Goal: Information Seeking & Learning: Learn about a topic

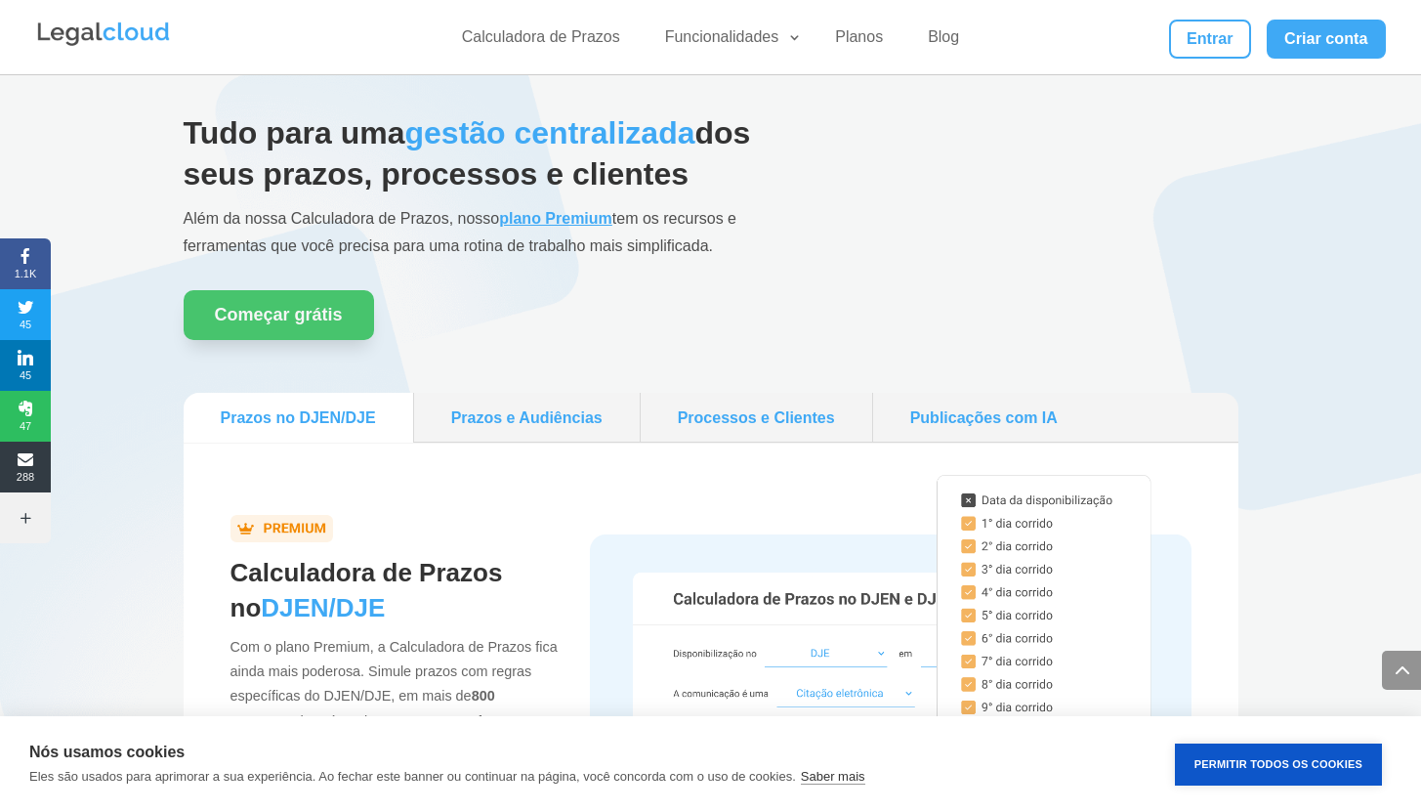
scroll to position [1571, 0]
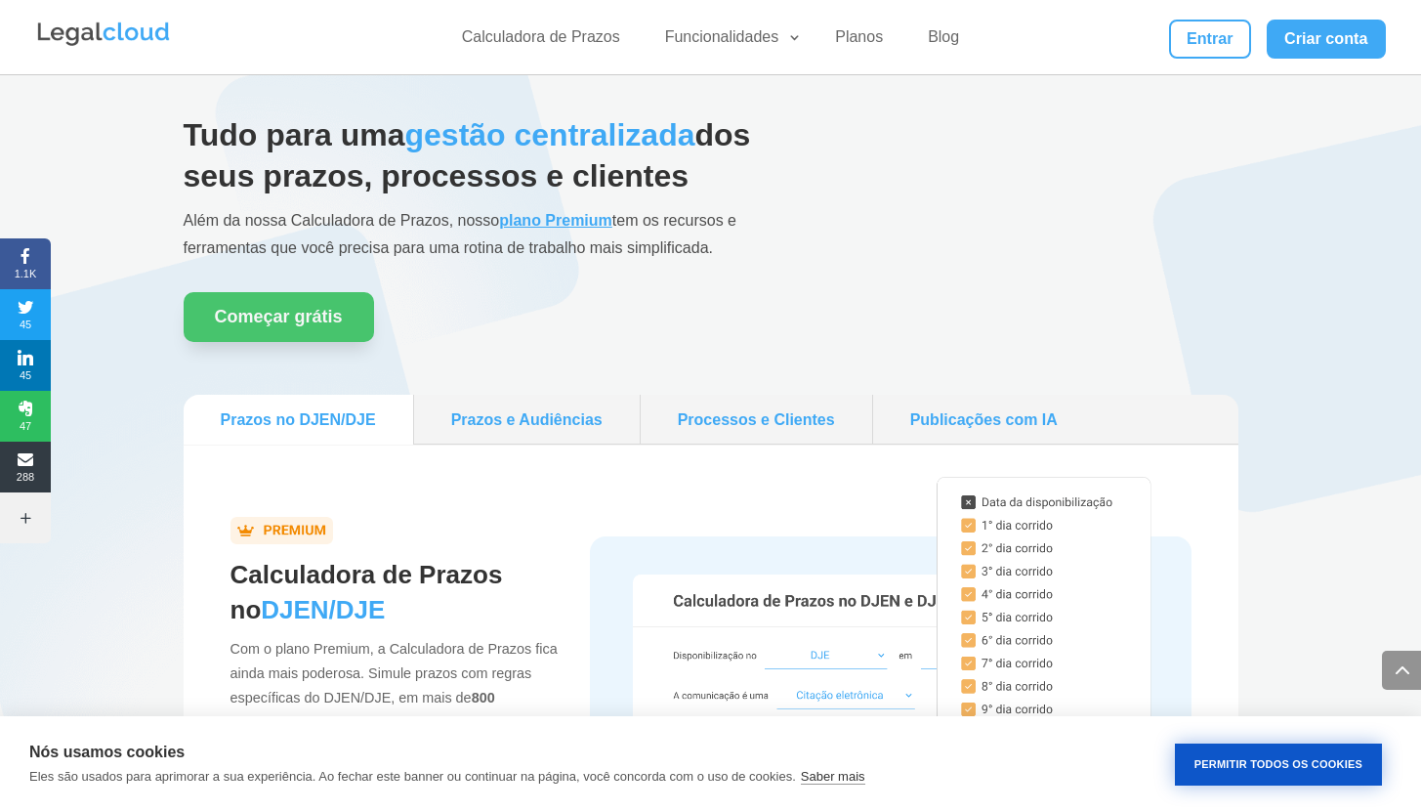
click at [1279, 752] on button "Permitir Todos os Cookies" at bounding box center [1278, 764] width 207 height 42
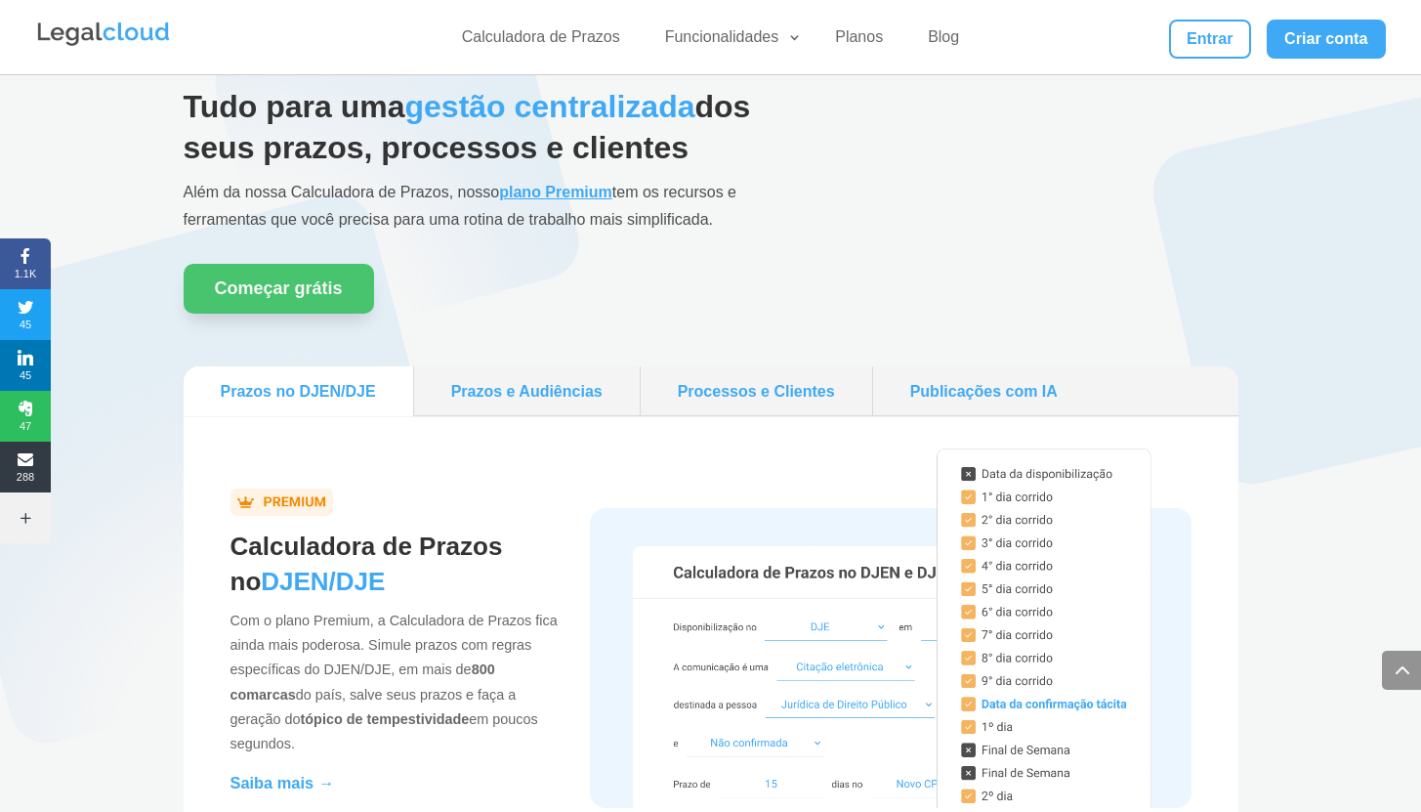
scroll to position [1556, 0]
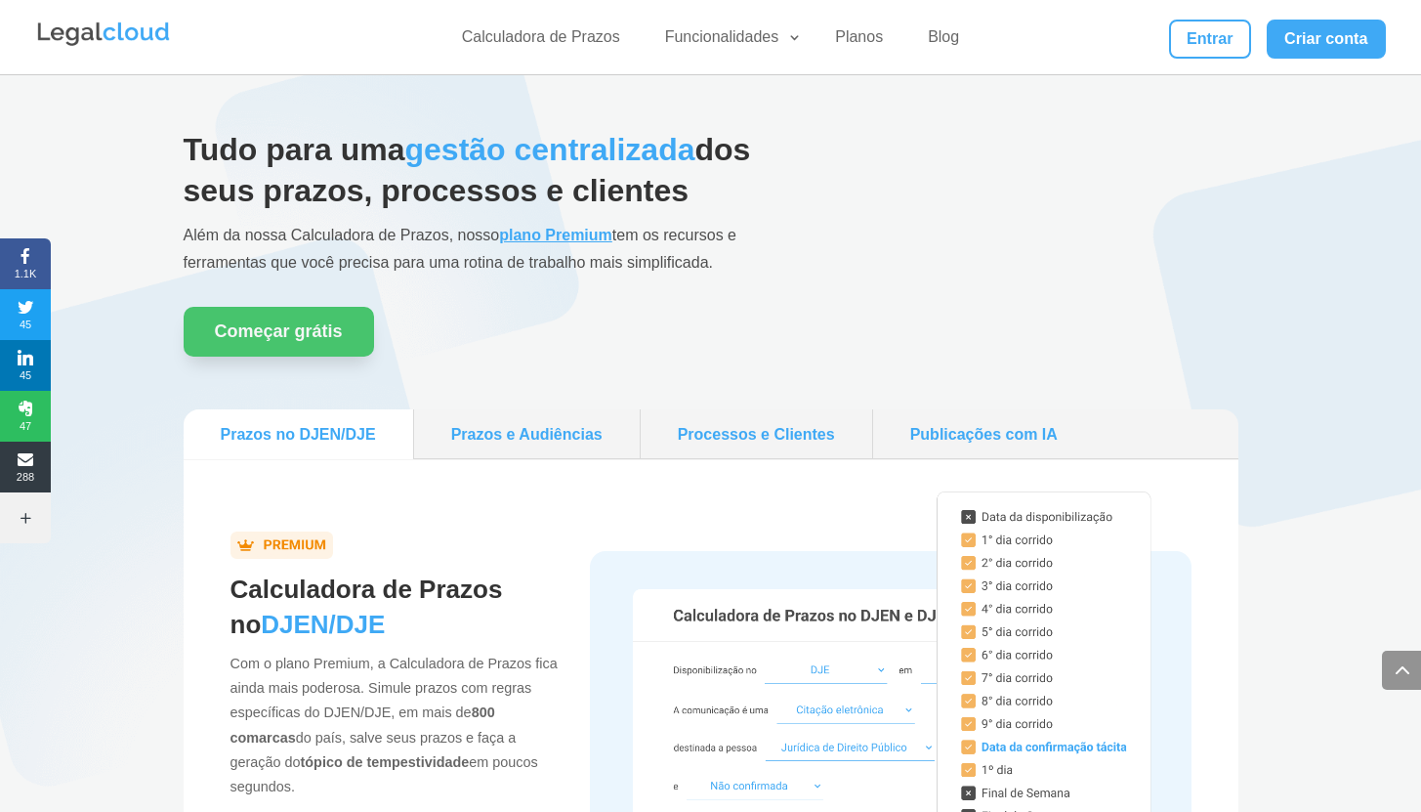
click at [482, 424] on link "Prazos e Audiências" at bounding box center [527, 434] width 210 height 34
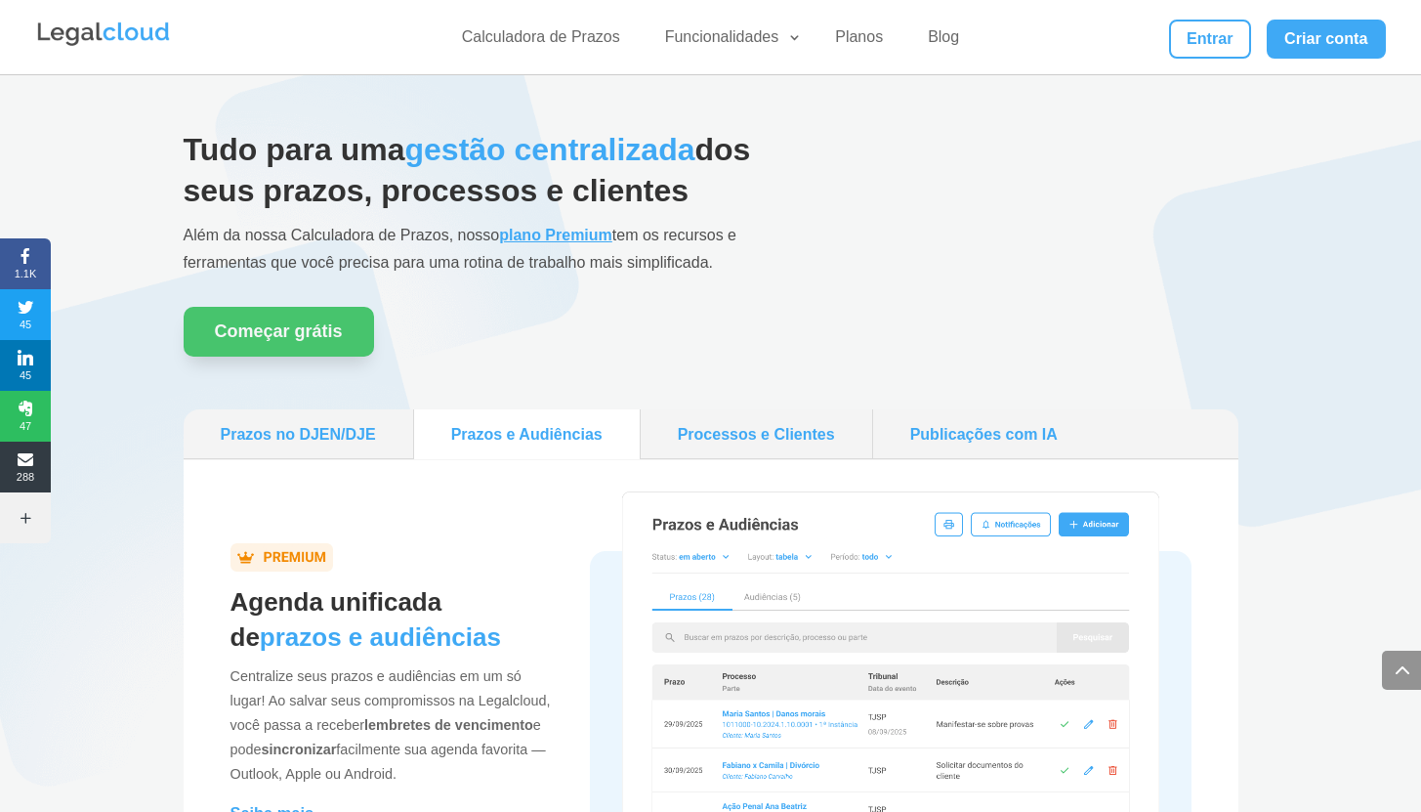
click at [846, 434] on link "Processos e Clientes" at bounding box center [757, 434] width 216 height 34
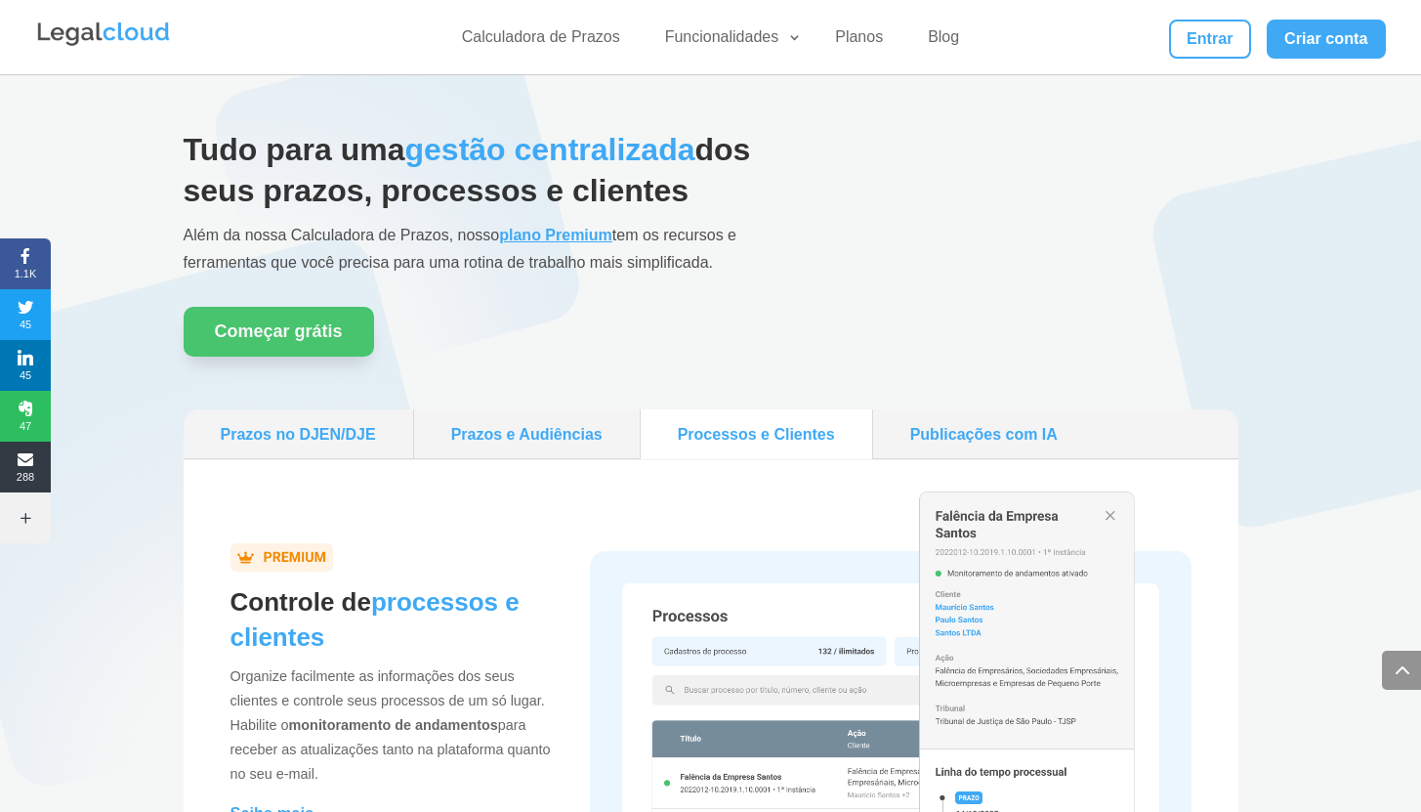
click at [1043, 433] on link "Publicações com IA" at bounding box center [984, 434] width 206 height 34
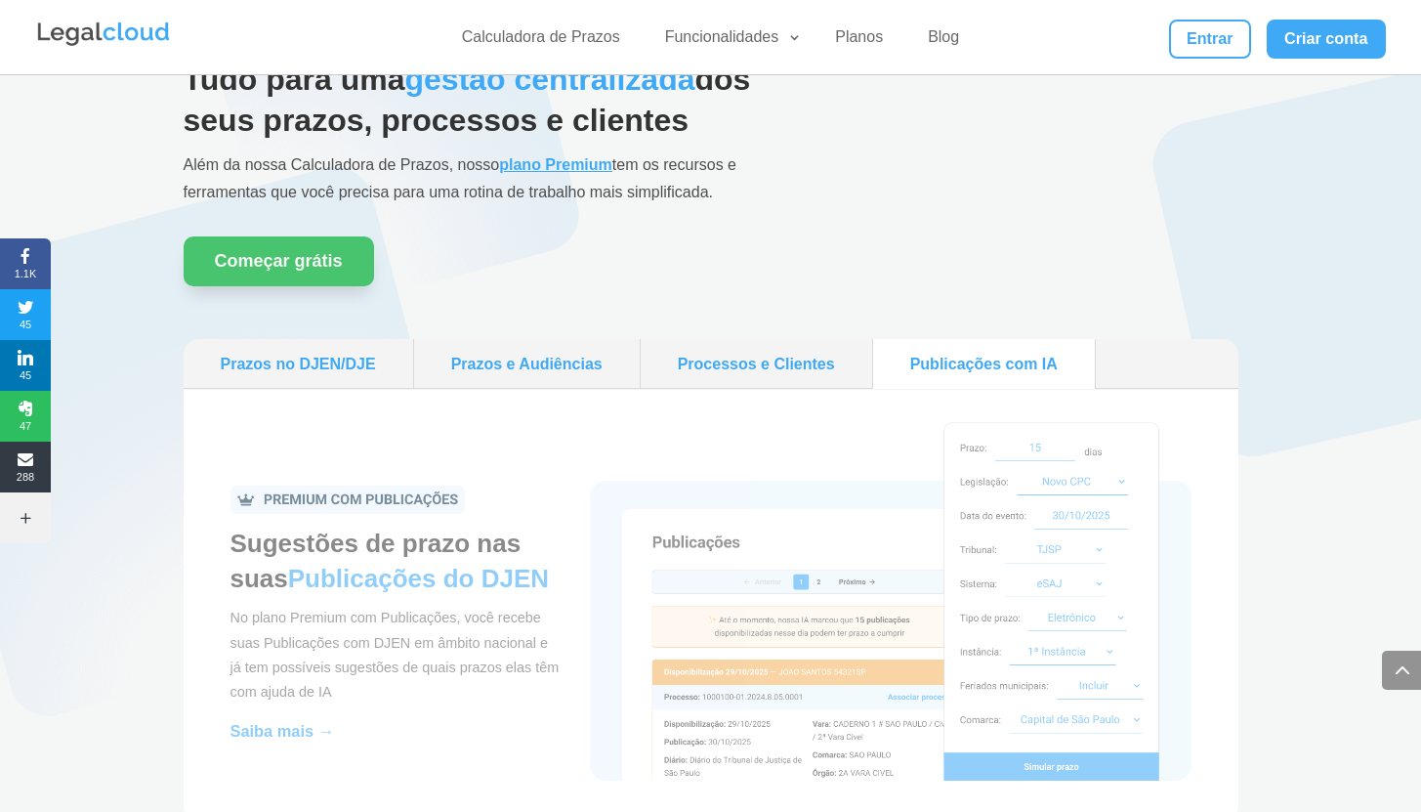
scroll to position [1798, 0]
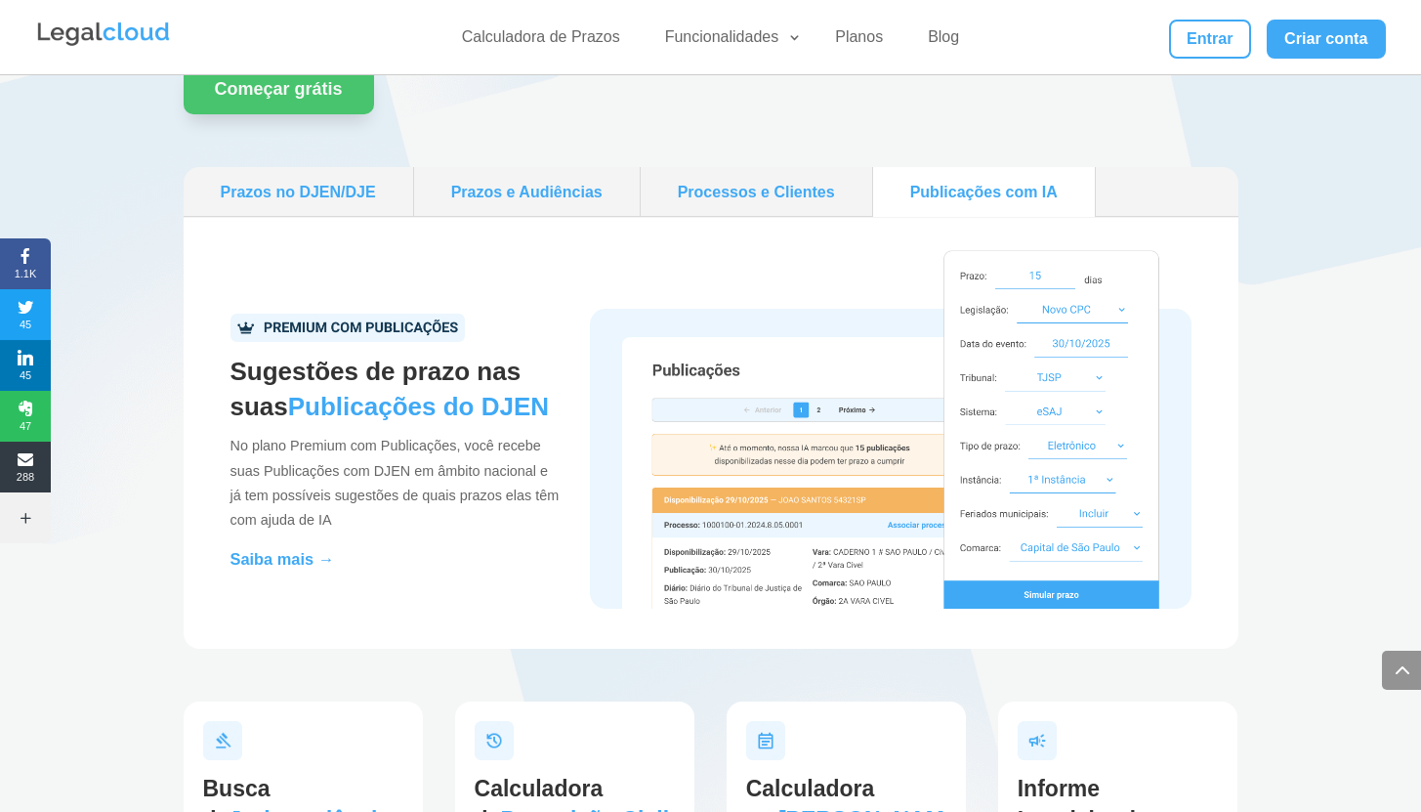
click at [742, 196] on link "Processos e Clientes" at bounding box center [757, 192] width 216 height 34
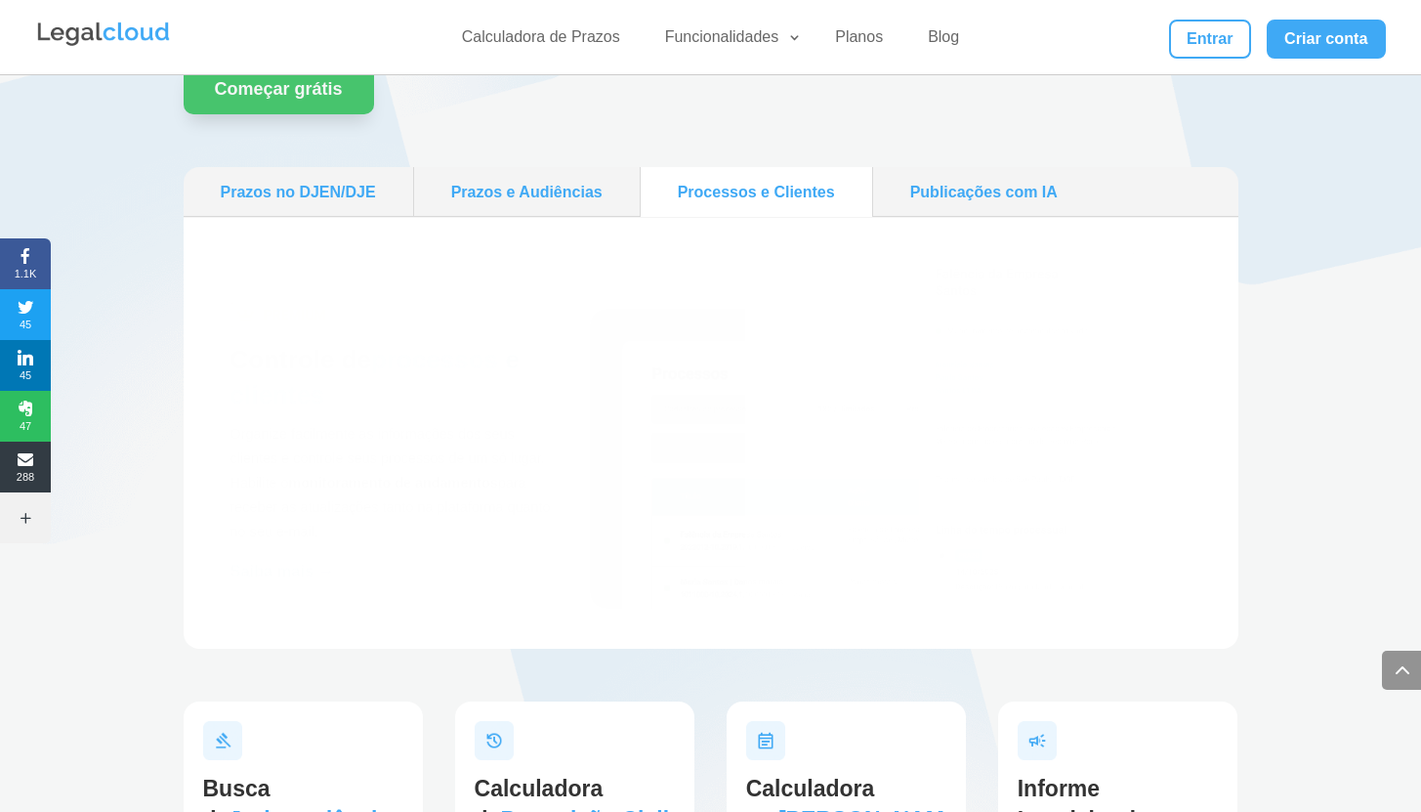
click at [506, 207] on link "Prazos e Audiências" at bounding box center [527, 192] width 210 height 34
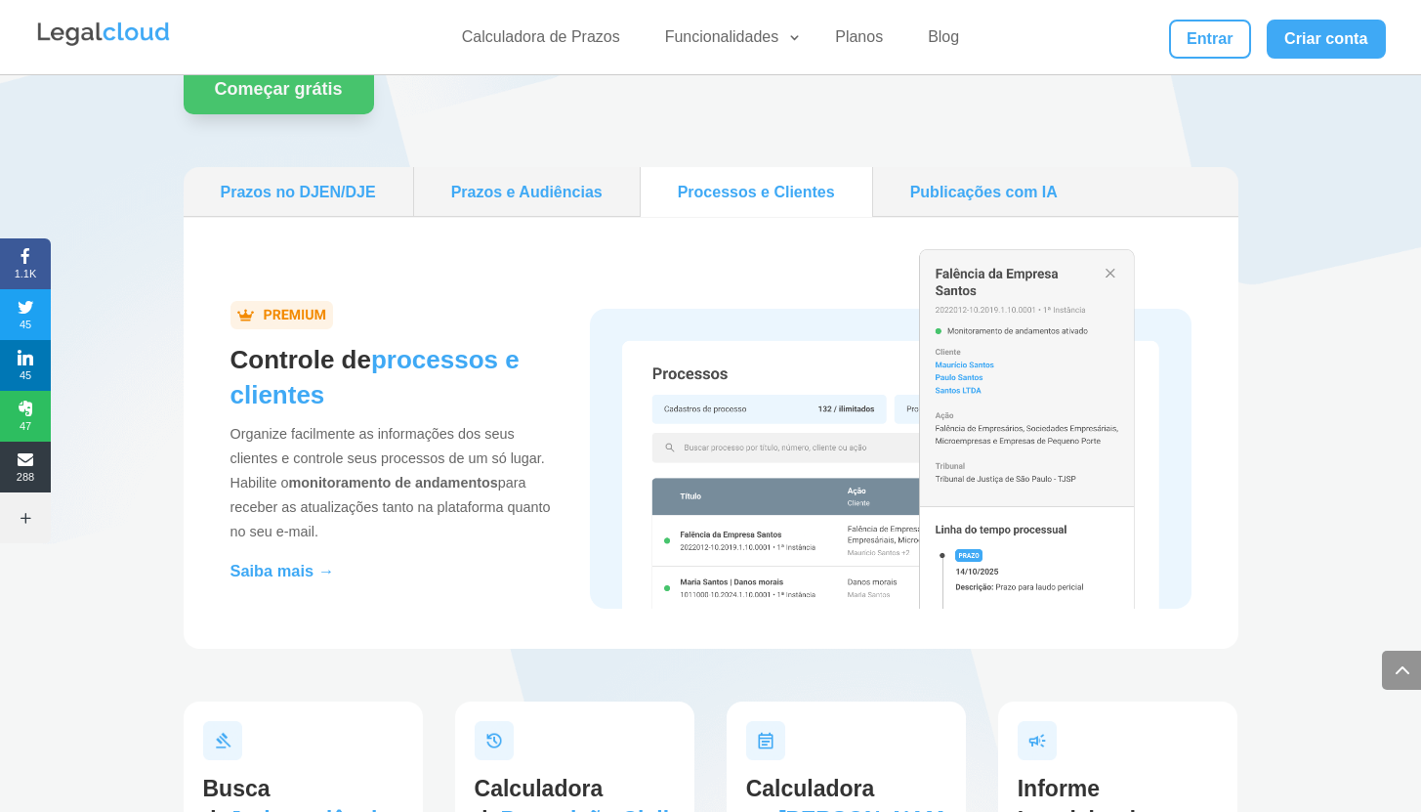
click at [302, 188] on link "Prazos no DJEN/DJE" at bounding box center [298, 192] width 214 height 34
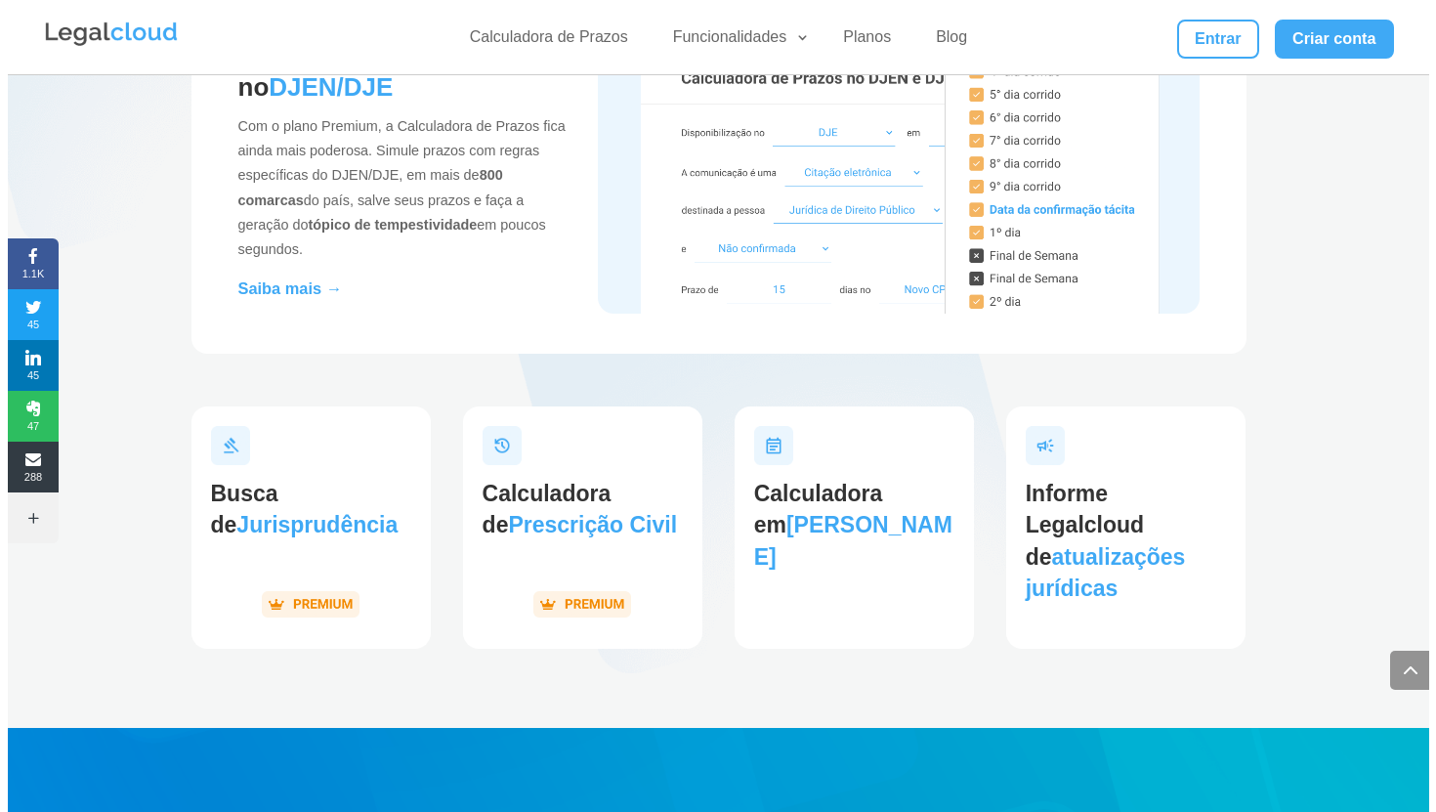
scroll to position [2095, 0]
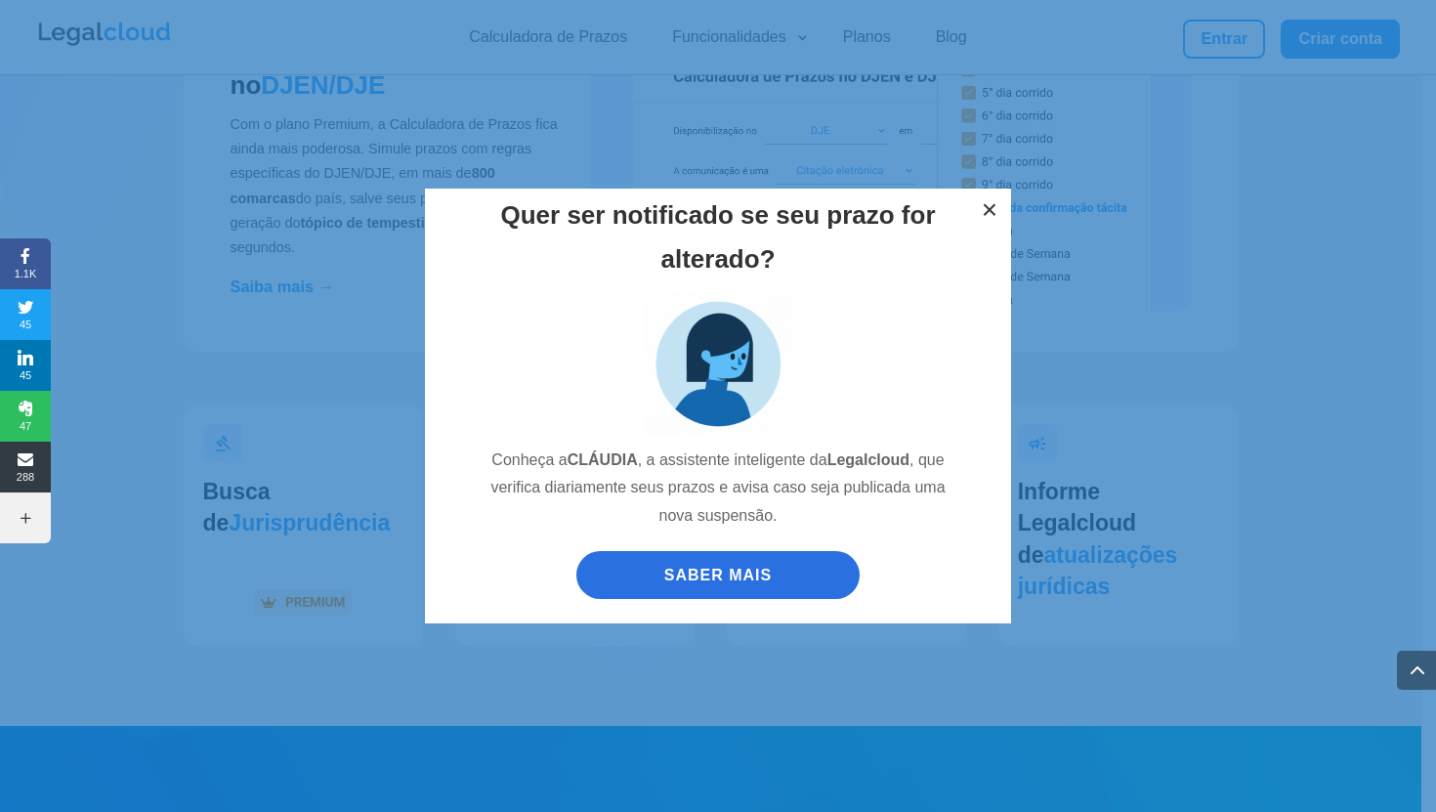
click at [977, 218] on button "×" at bounding box center [989, 210] width 43 height 43
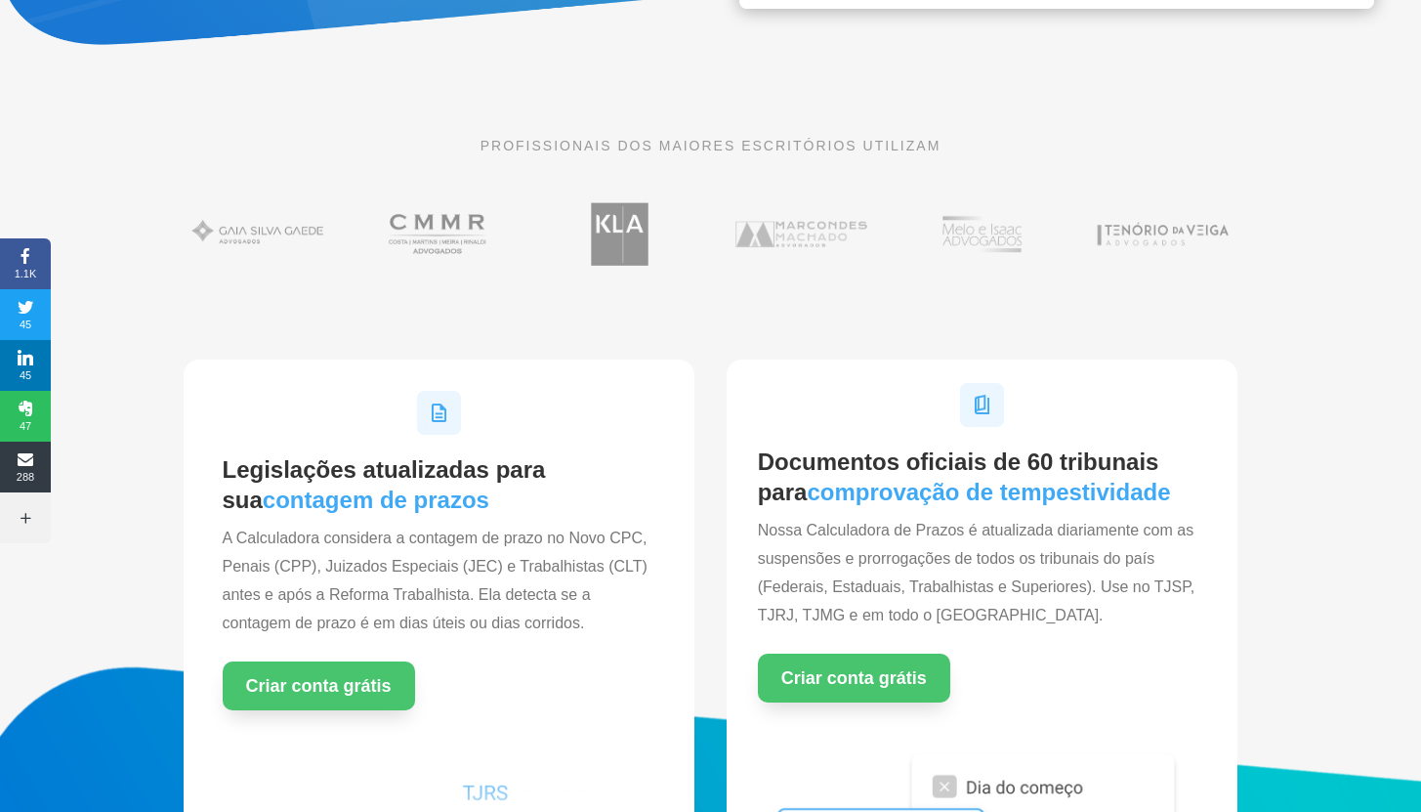
scroll to position [0, 0]
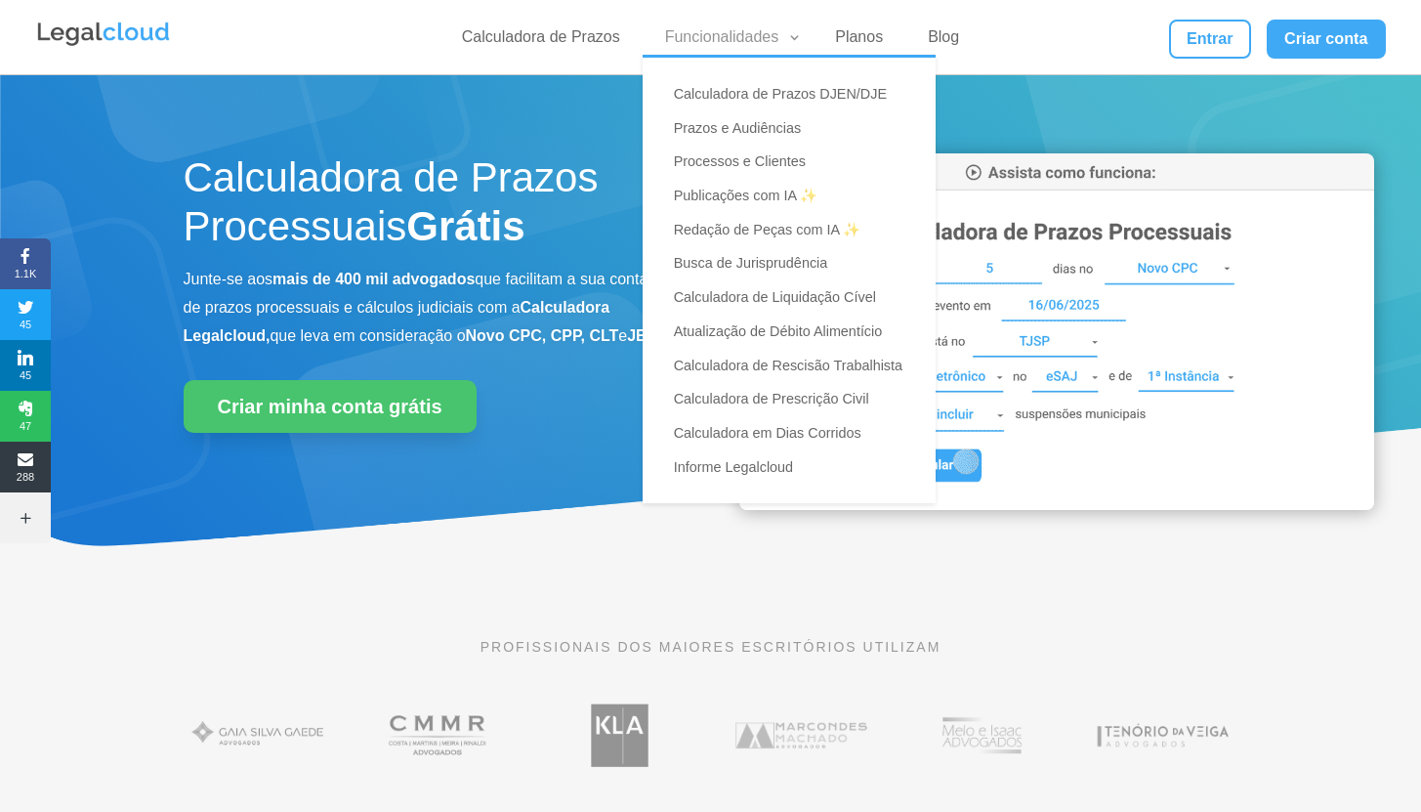
click at [724, 47] on link "Funcionalidades" at bounding box center [727, 41] width 149 height 28
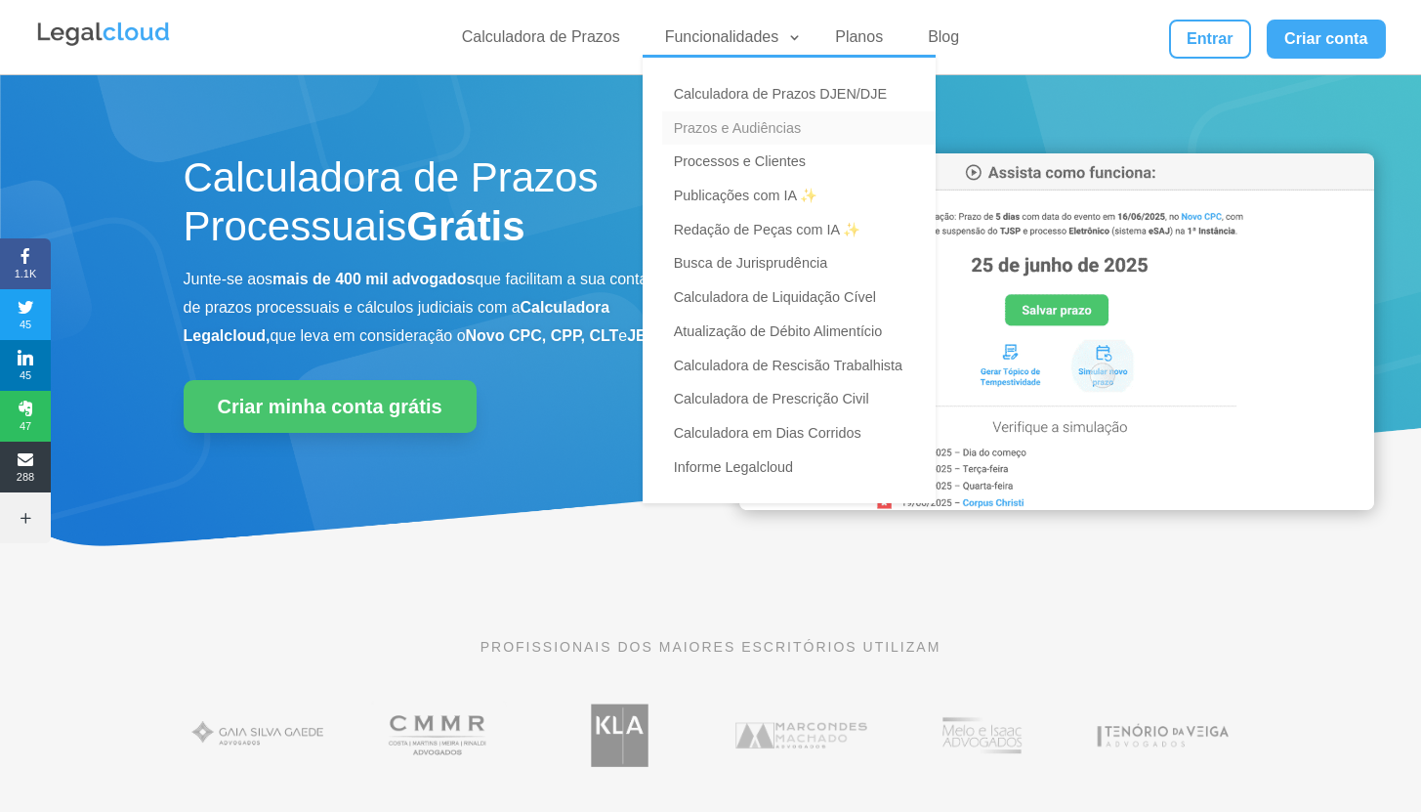
click at [811, 121] on link "Prazos e Audiências" at bounding box center [798, 128] width 273 height 34
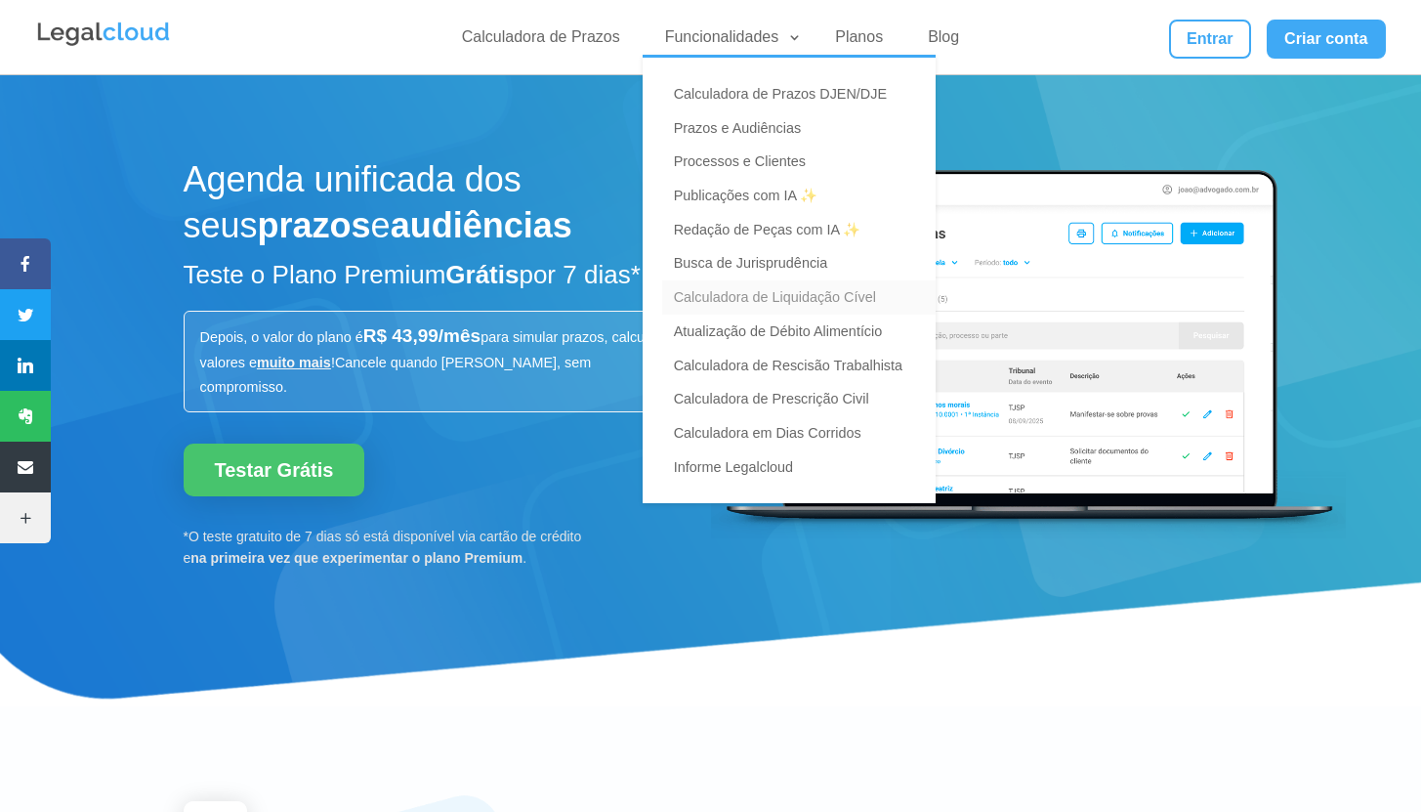
click at [876, 290] on link "Calculadora de Liquidação Cível" at bounding box center [798, 297] width 273 height 34
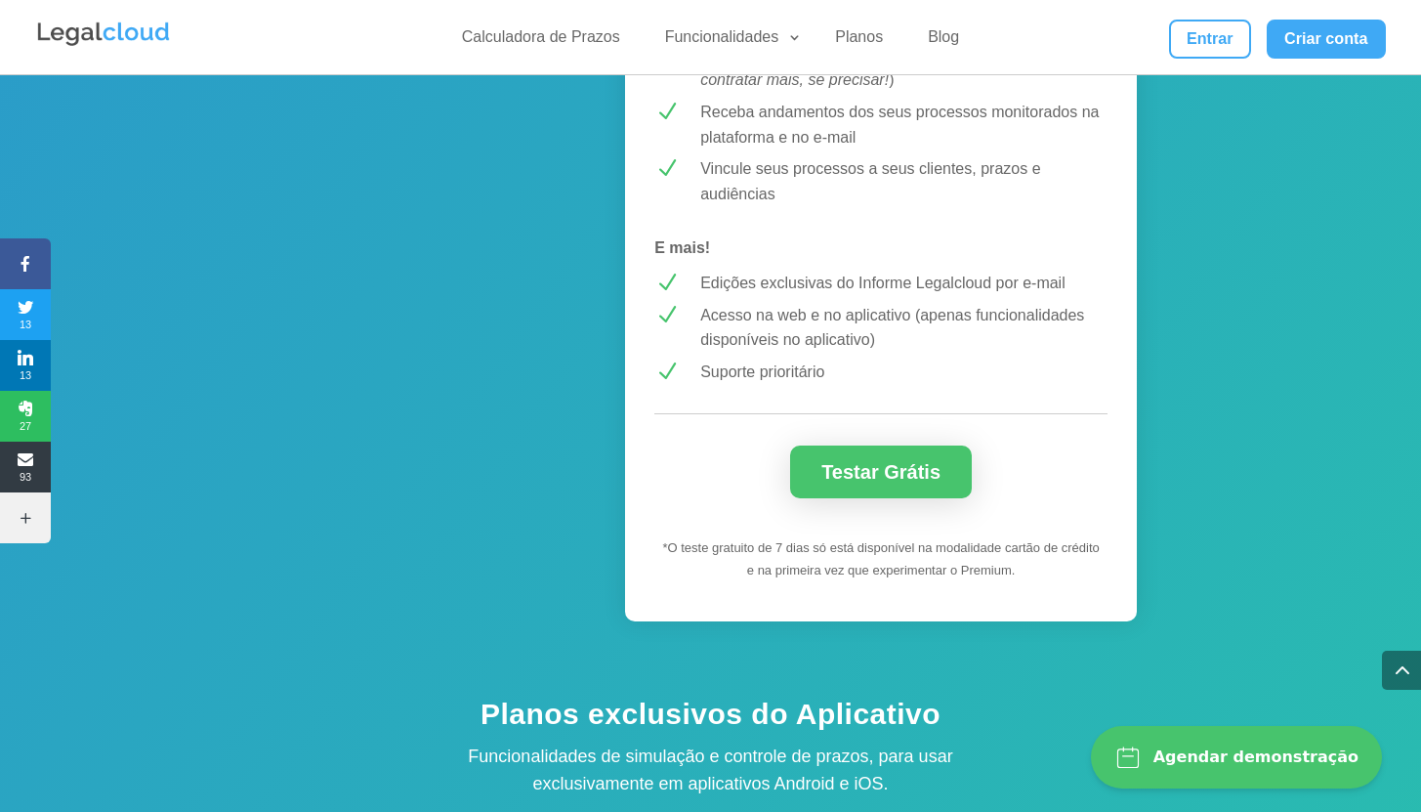
scroll to position [2639, 0]
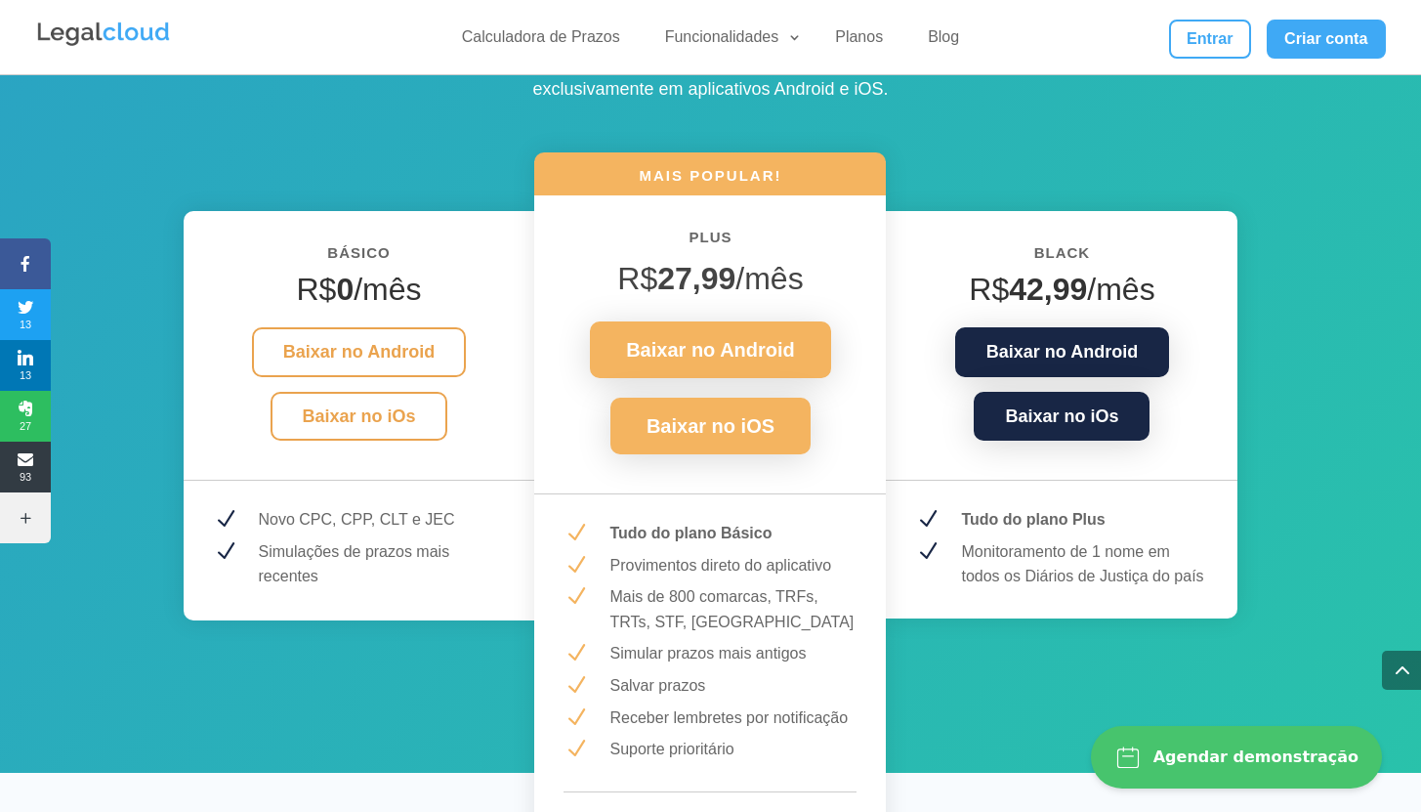
click at [1237, 753] on div "Agendar demonstração" at bounding box center [1255, 757] width 205 height 20
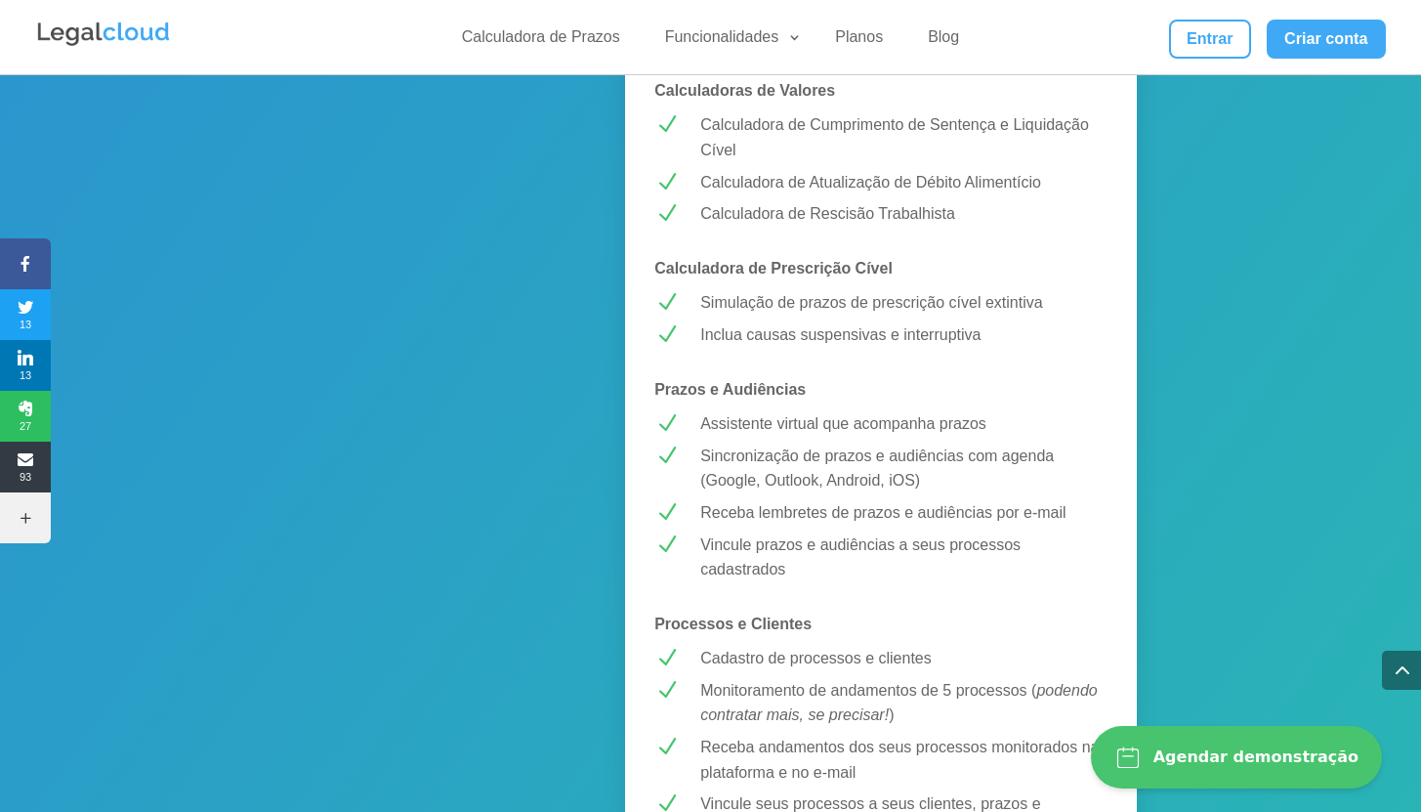
scroll to position [0, 0]
